Goal: Transaction & Acquisition: Book appointment/travel/reservation

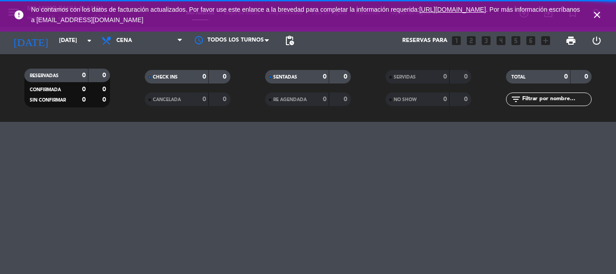
click at [592, 14] on icon "close" at bounding box center [596, 14] width 11 height 11
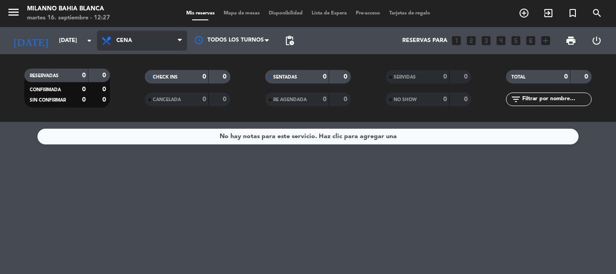
click at [181, 41] on icon at bounding box center [180, 40] width 4 height 7
click at [131, 98] on div "menu Milanno bahia [PERSON_NAME][DATE] 16. septiembre - 12:27 Mis reservas Mapa…" at bounding box center [308, 61] width 616 height 122
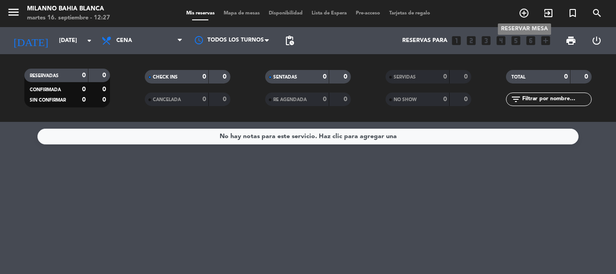
click at [525, 11] on icon "add_circle_outline" at bounding box center [523, 13] width 11 height 11
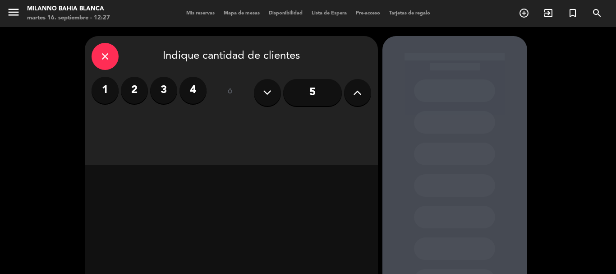
click at [189, 96] on label "4" at bounding box center [192, 90] width 27 height 27
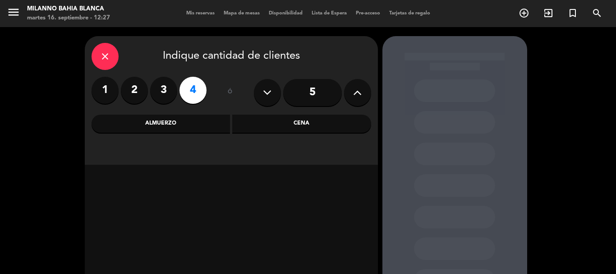
click at [309, 119] on div "Cena" at bounding box center [301, 123] width 139 height 18
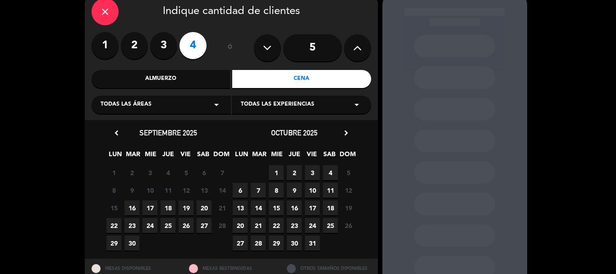
scroll to position [45, 0]
click at [187, 210] on span "19" at bounding box center [185, 207] width 15 height 15
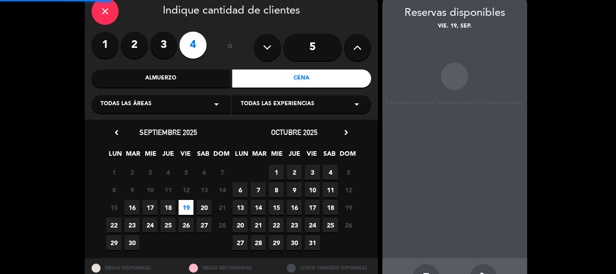
scroll to position [36, 0]
